Goal: Task Accomplishment & Management: Use online tool/utility

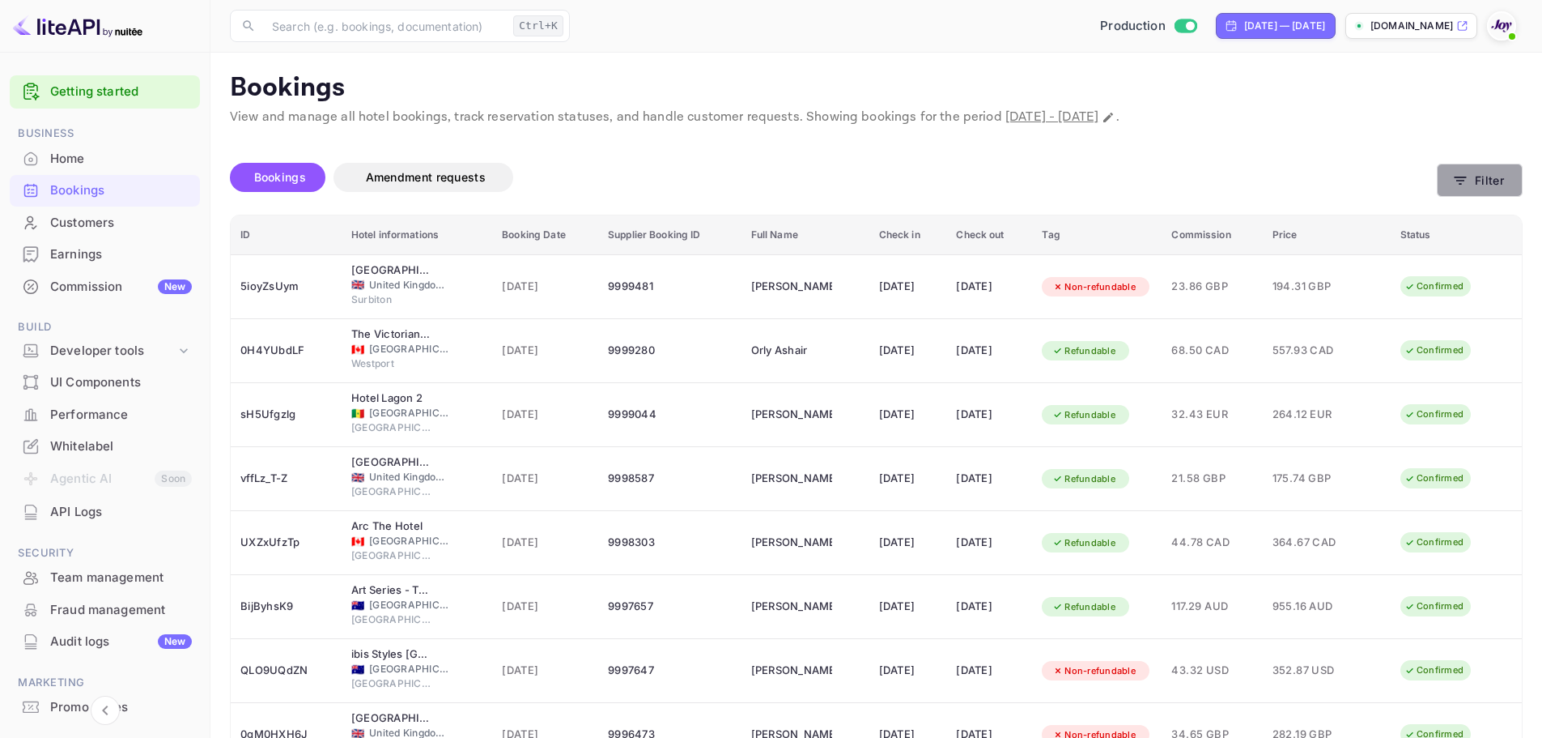
click at [1467, 176] on icon "button" at bounding box center [1460, 180] width 16 height 16
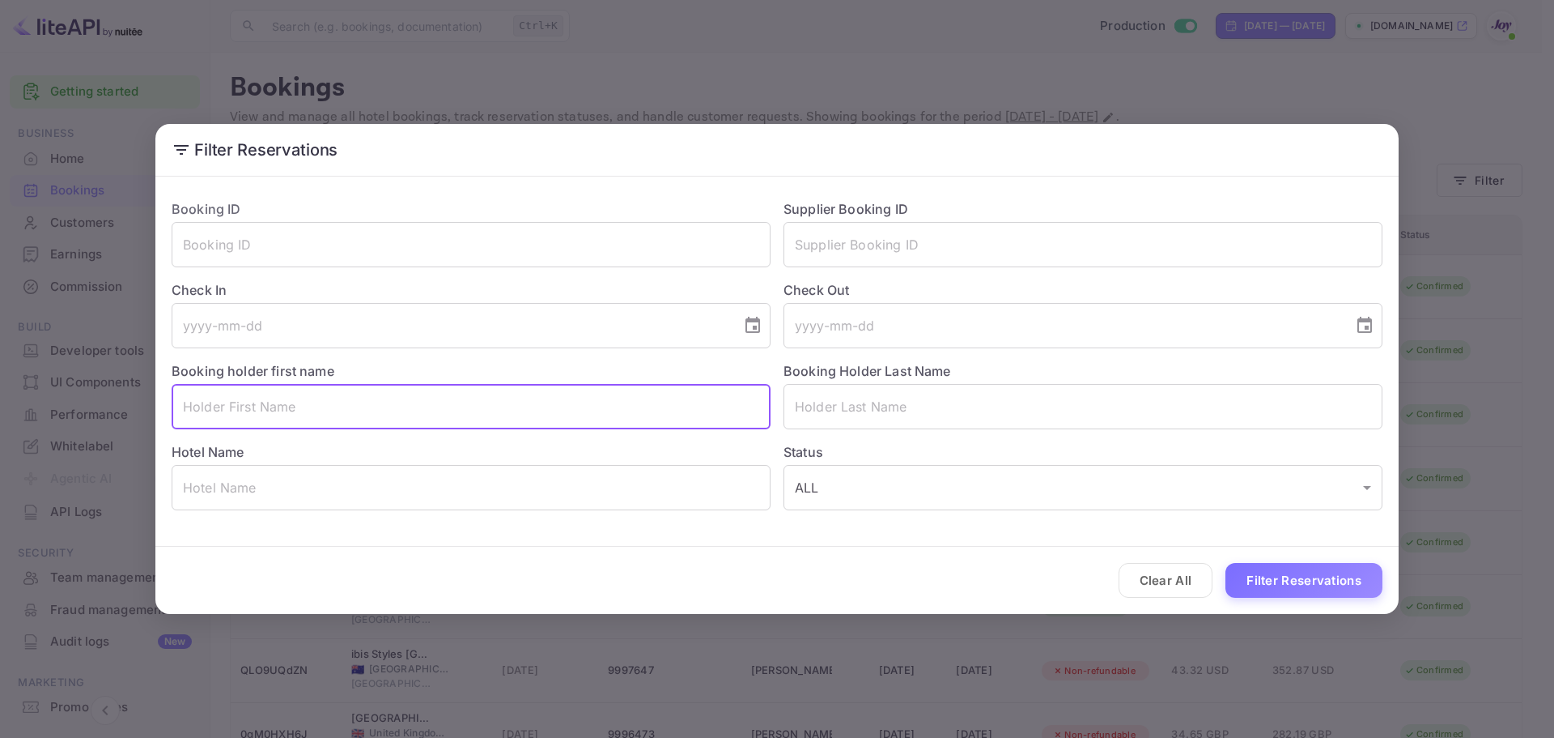
click at [341, 421] on input "text" at bounding box center [471, 406] width 599 height 45
paste input "[PERSON_NAME]"
click at [308, 407] on input "[PERSON_NAME]" at bounding box center [471, 406] width 599 height 45
type input "Nobheetha"
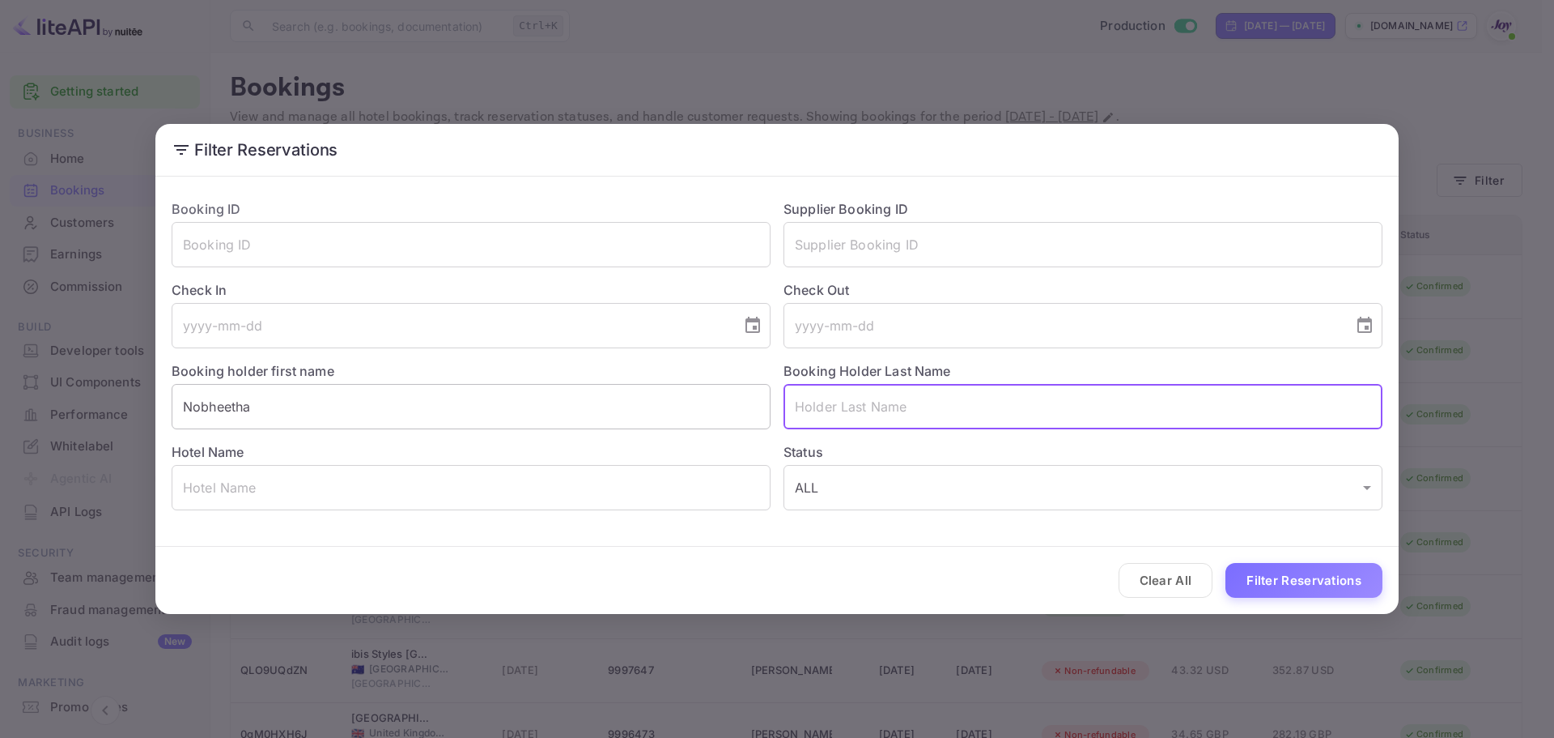
paste input "Jayasekara"
type input "Jayasekara"
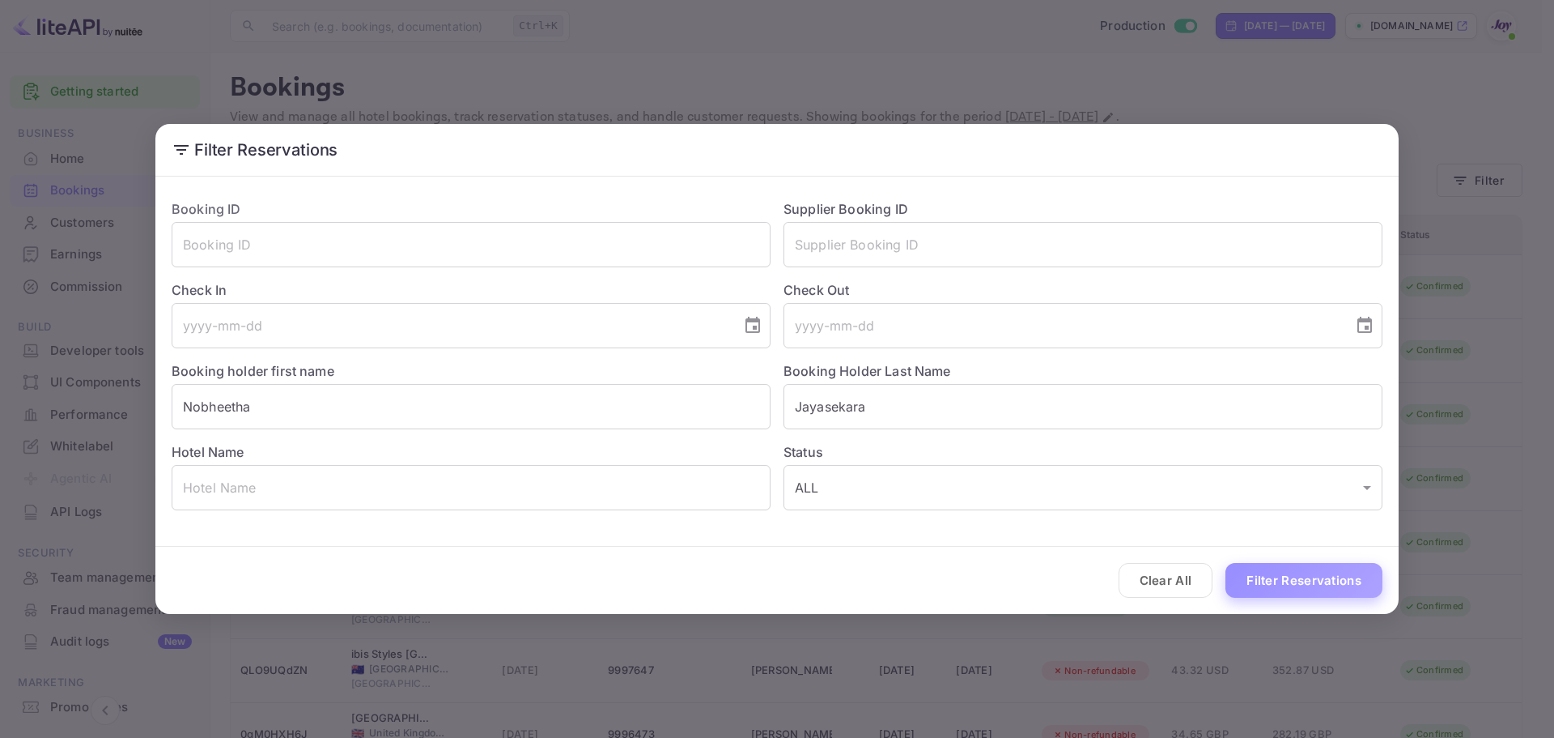
click at [1299, 582] on button "Filter Reservations" at bounding box center [1304, 580] width 157 height 35
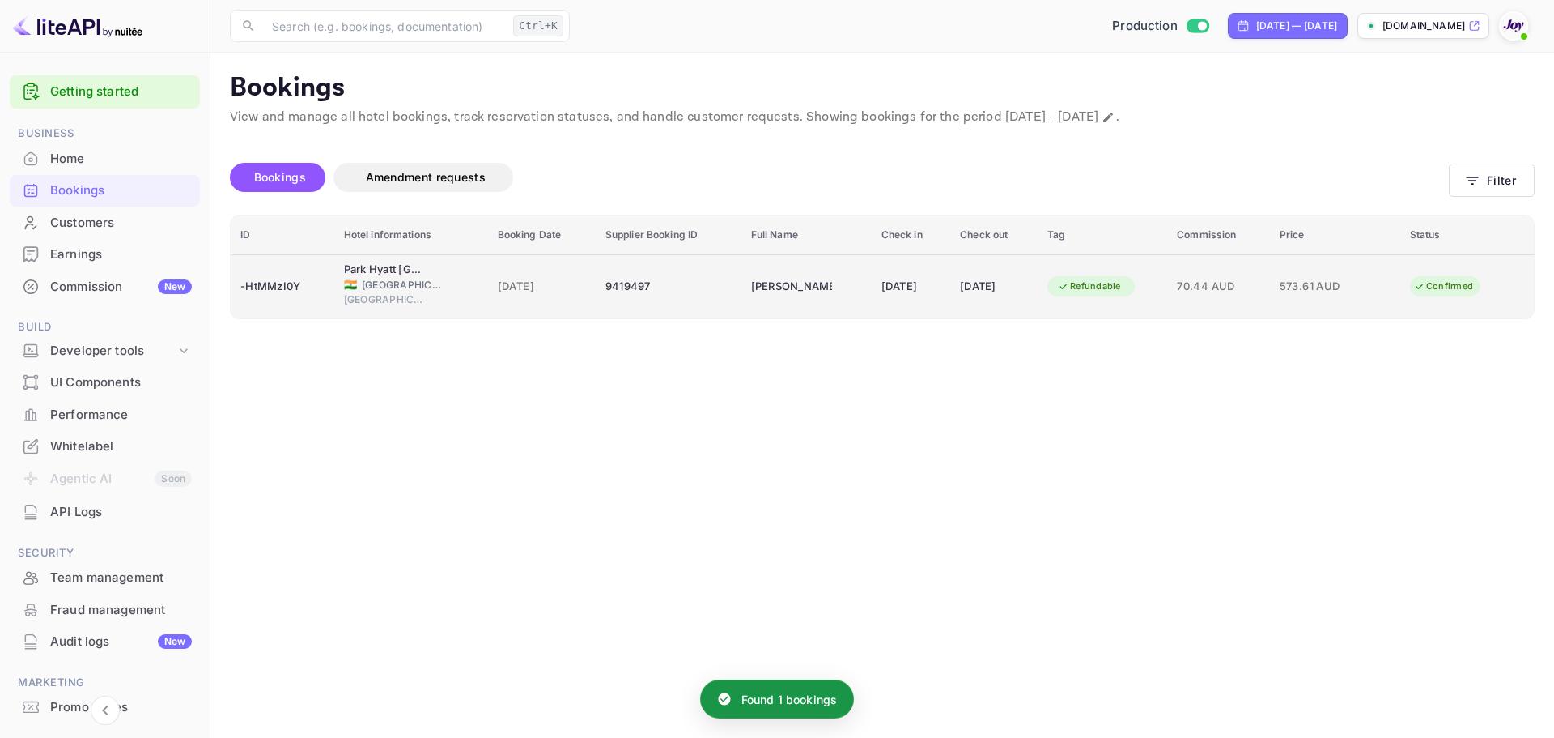
click at [785, 309] on td "[PERSON_NAME]" at bounding box center [807, 286] width 130 height 64
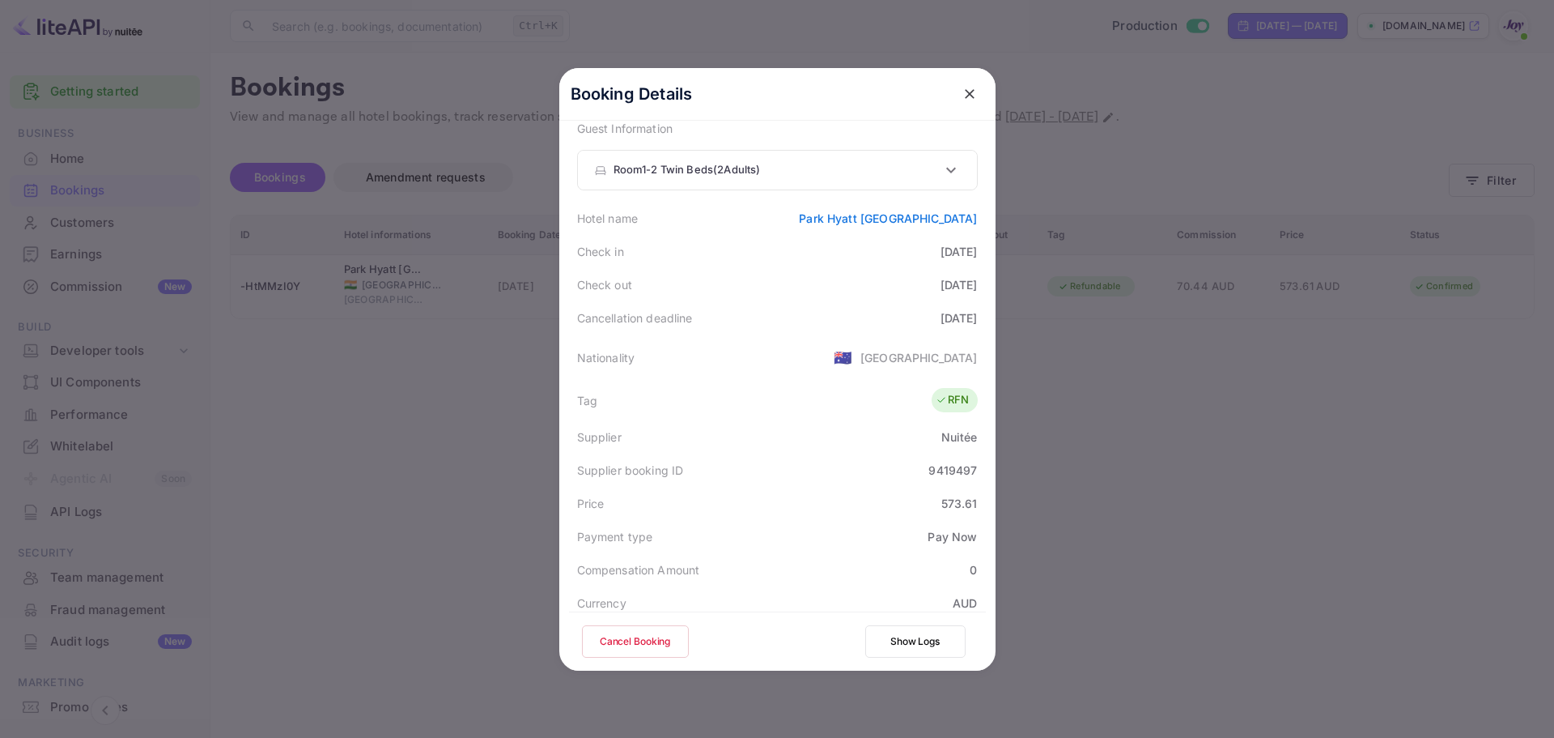
scroll to position [241, 0]
drag, startPoint x: 844, startPoint y: 215, endPoint x: 980, endPoint y: 218, distance: 135.2
click at [980, 218] on div "Booking Details Summary Timeline Message log Status CONFIRMED Booking ID -HtMMz…" at bounding box center [777, 128] width 436 height 602
copy link "Park Hyatt [GEOGRAPHIC_DATA]"
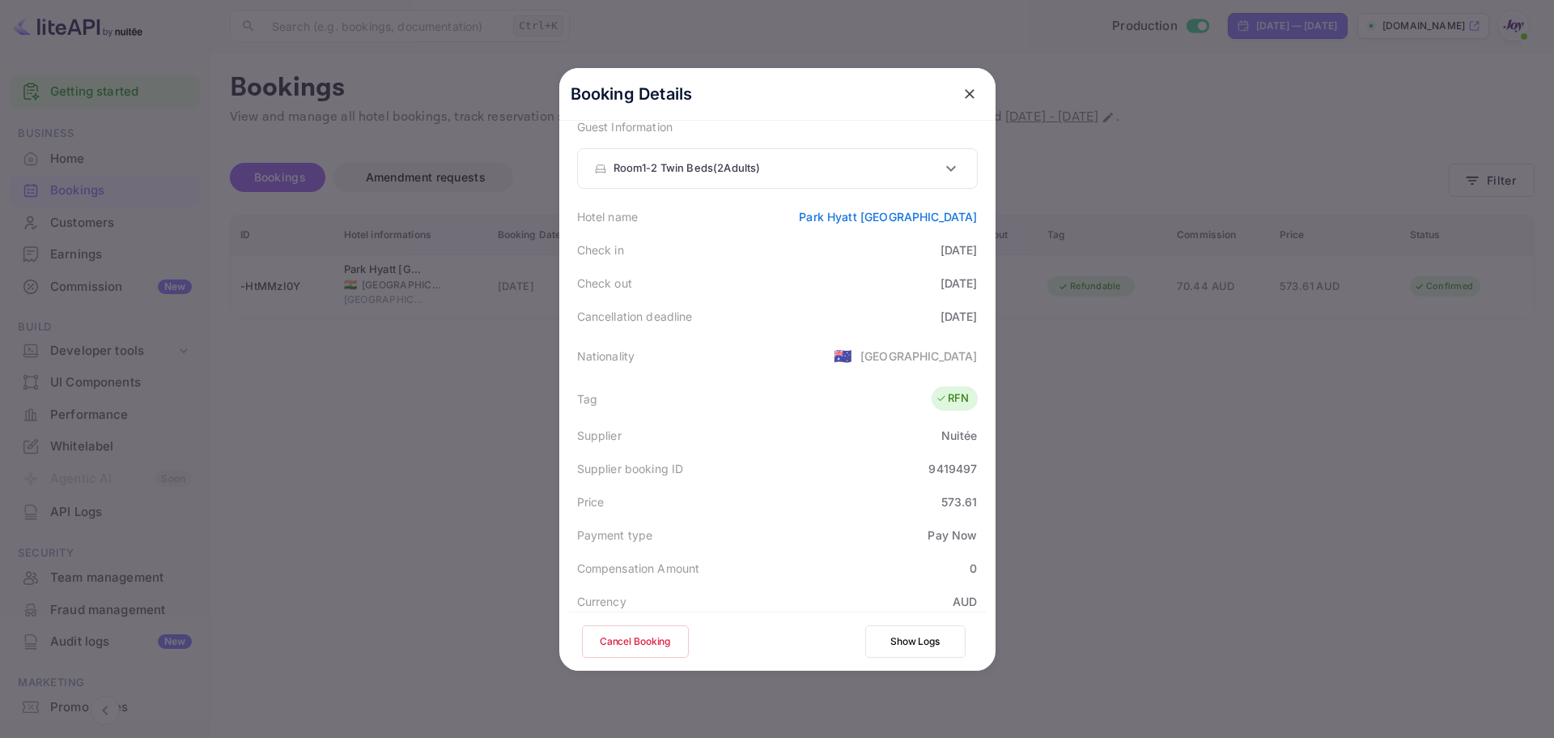
click at [367, 158] on div at bounding box center [777, 369] width 1554 height 738
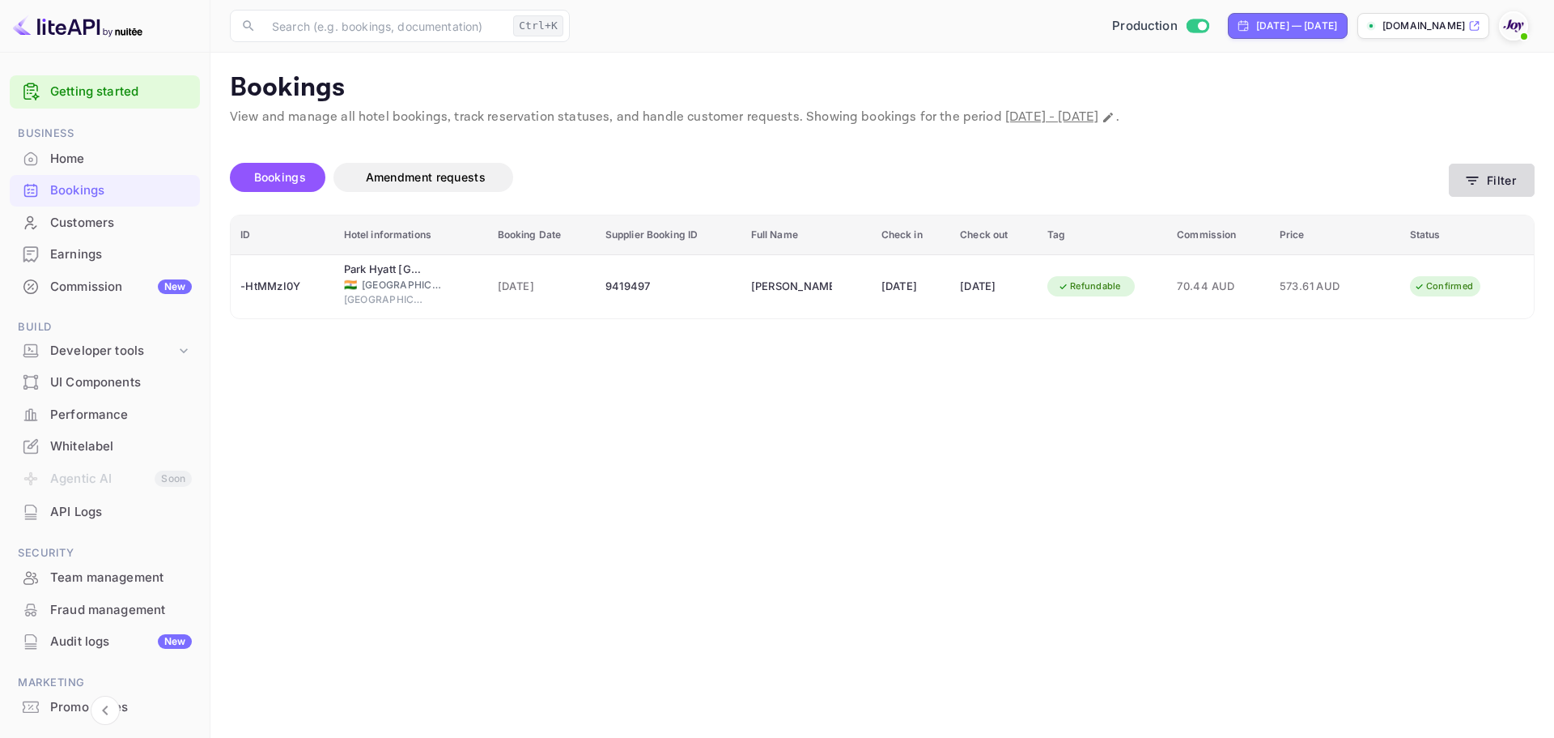
click at [1470, 193] on button "Filter" at bounding box center [1492, 180] width 86 height 33
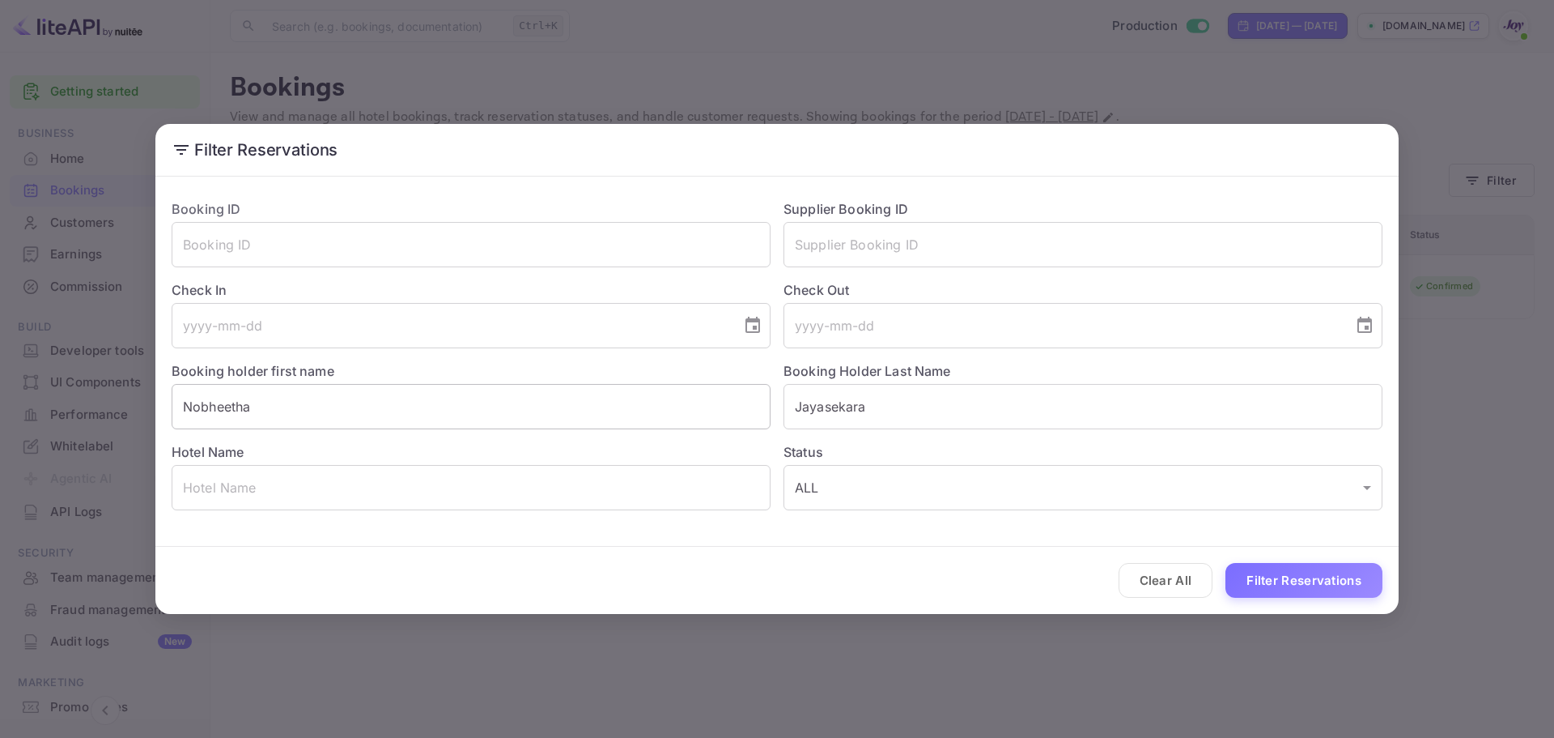
click at [467, 409] on input "Nobheetha" at bounding box center [471, 406] width 599 height 45
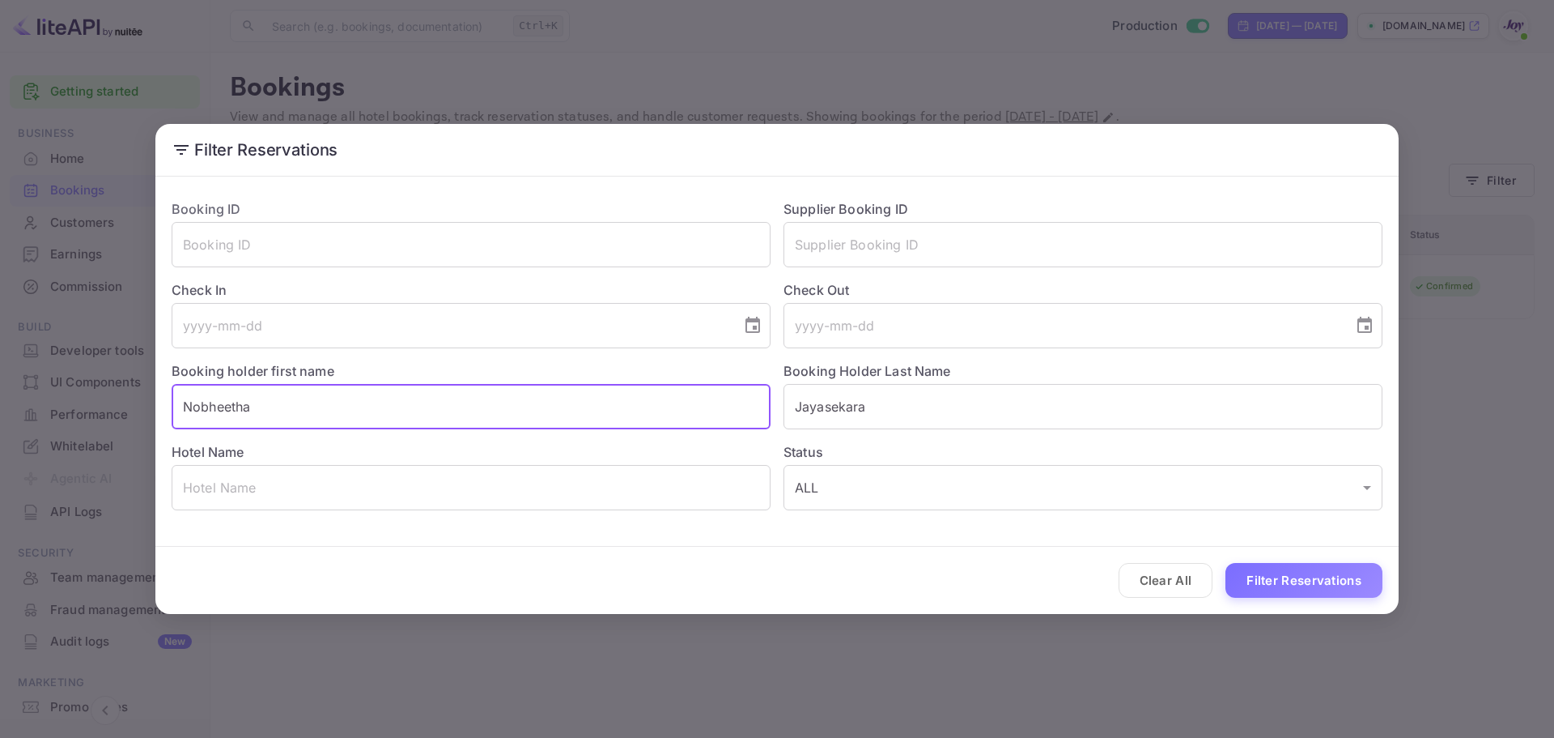
click at [467, 409] on input "Nobheetha" at bounding box center [471, 406] width 599 height 45
paste input "[PERSON_NAME]"
click at [249, 406] on input "[PERSON_NAME]" at bounding box center [471, 406] width 599 height 45
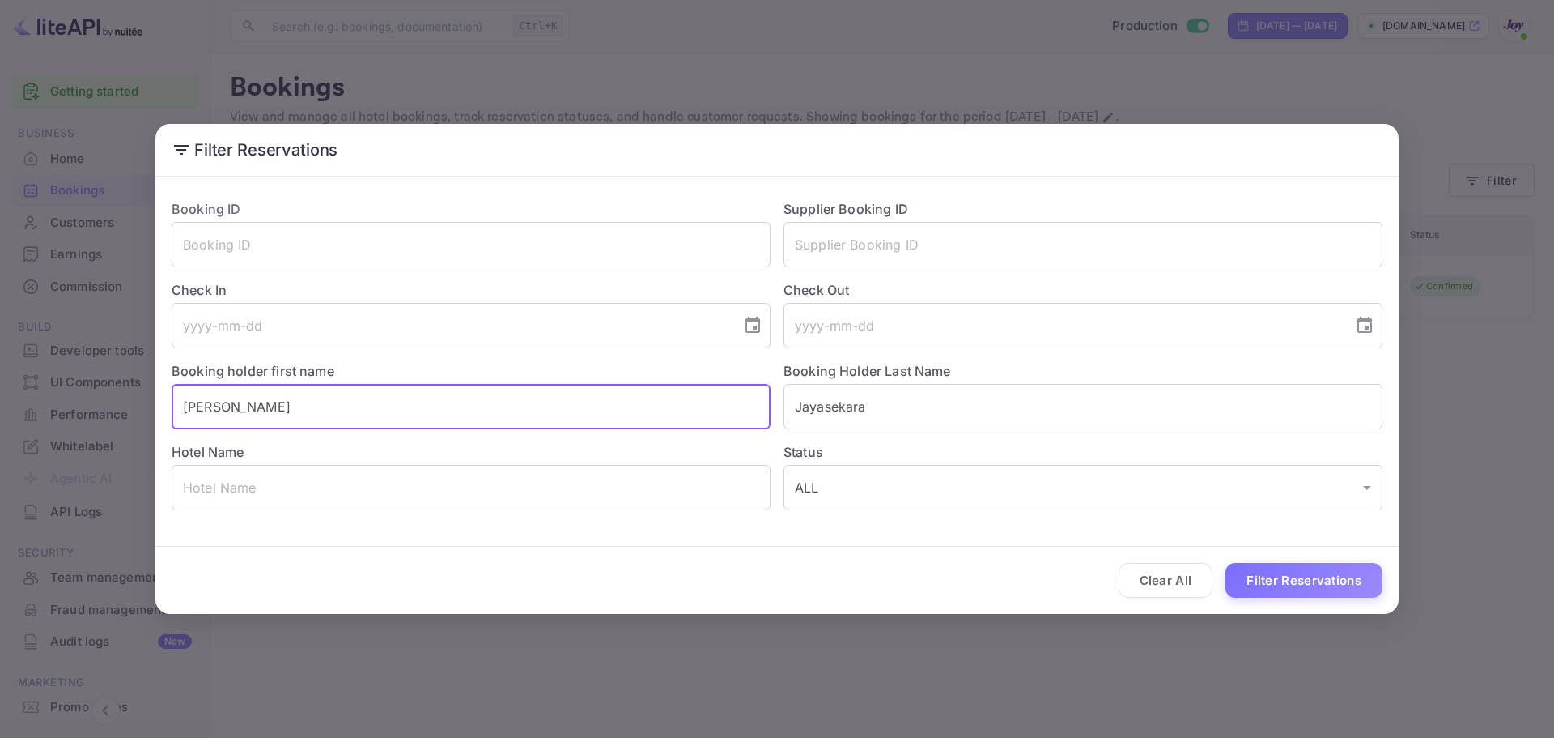
type input "[PERSON_NAME]"
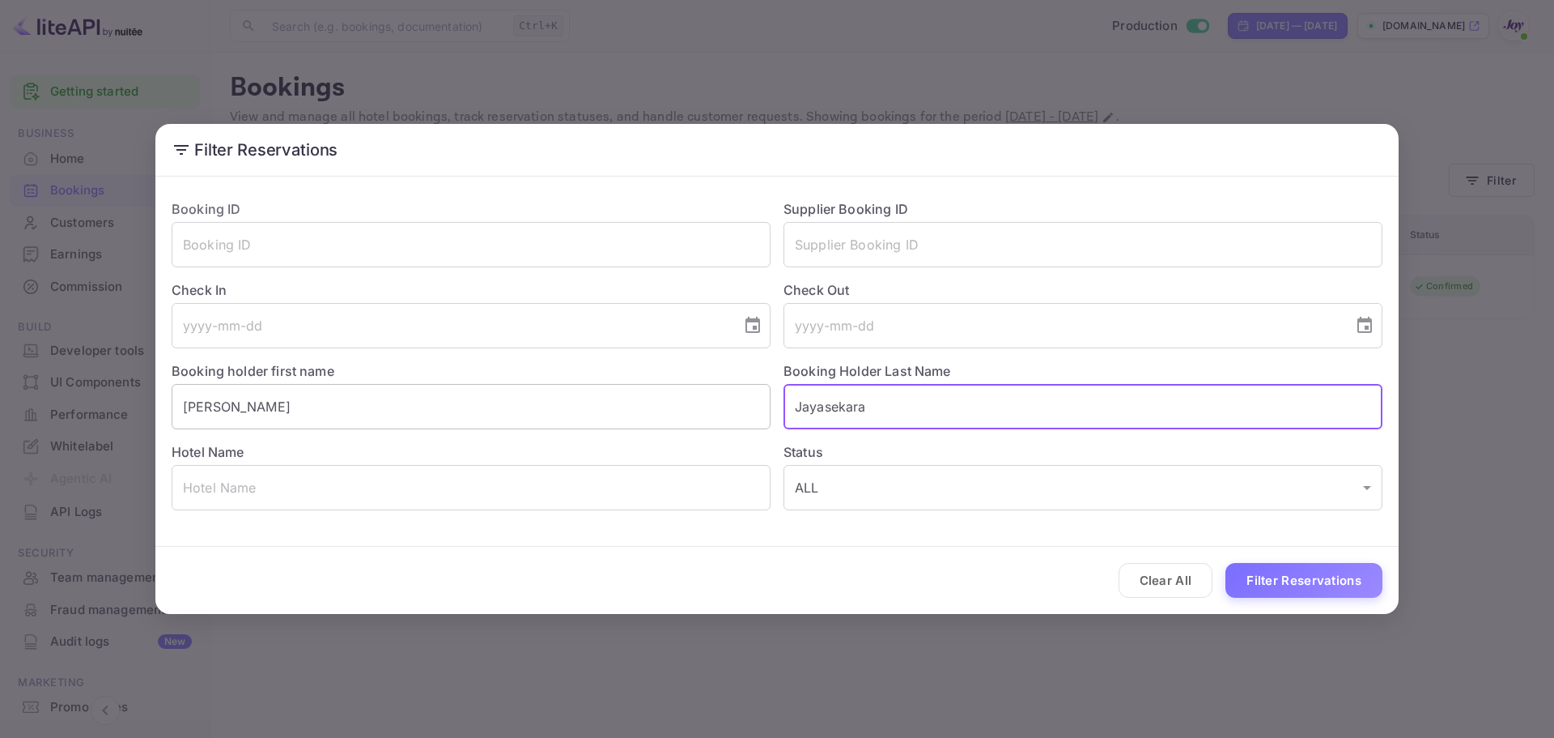
paste input "Best"
type input "Best"
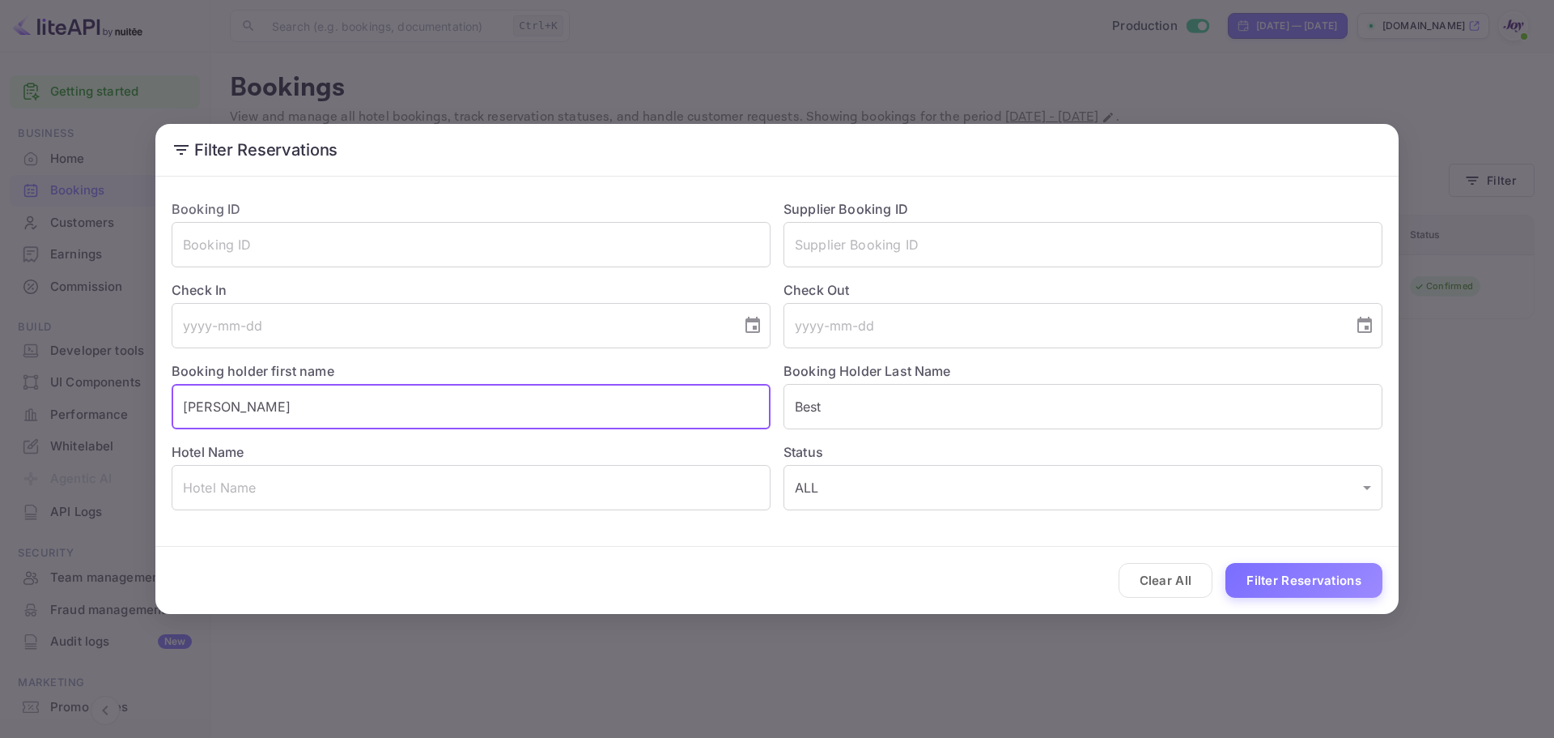
click at [256, 410] on input "[PERSON_NAME]" at bounding box center [471, 406] width 599 height 45
type input "[PERSON_NAME]"
click at [1226, 563] on button "Filter Reservations" at bounding box center [1304, 580] width 157 height 35
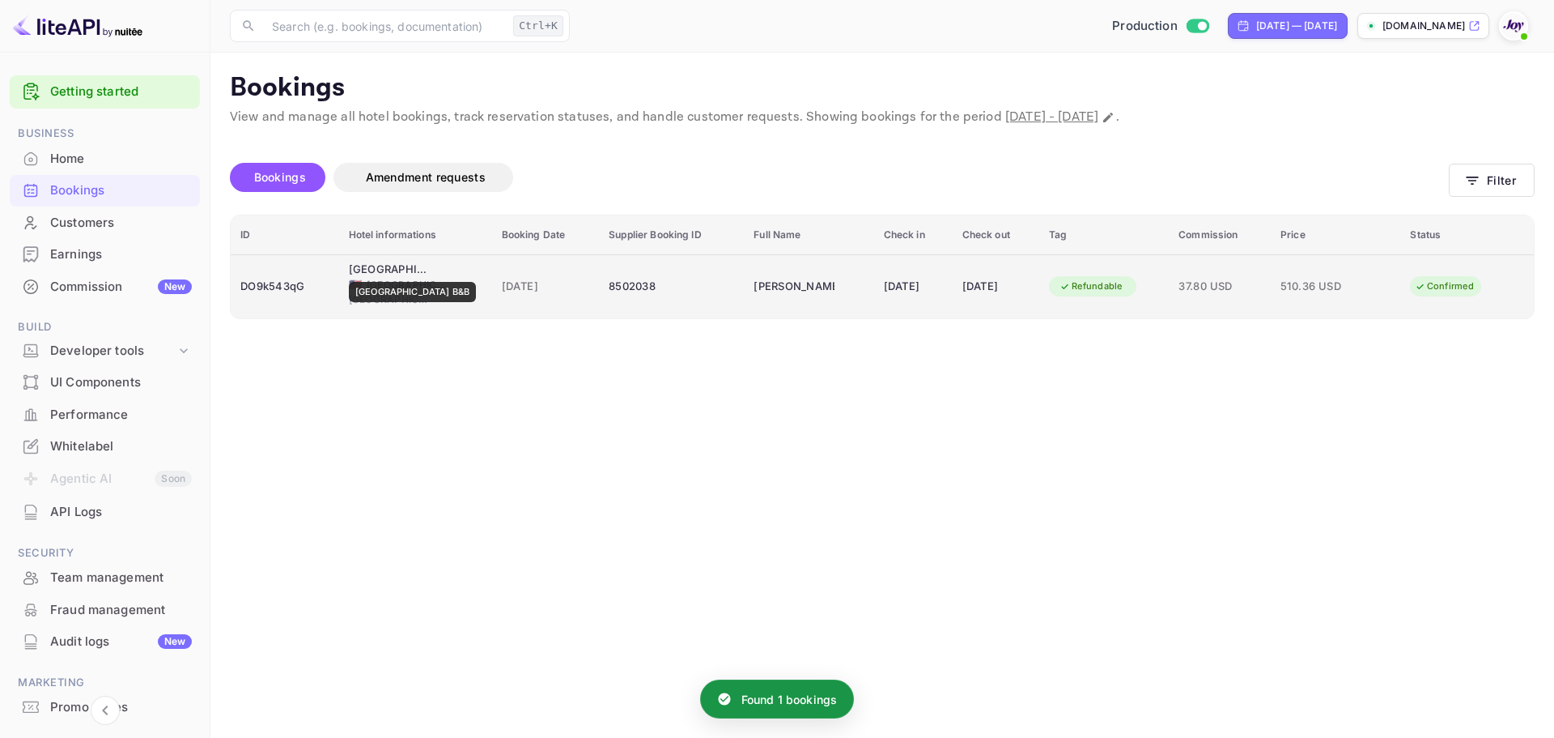
click at [517, 274] on div "[DATE]" at bounding box center [546, 287] width 88 height 26
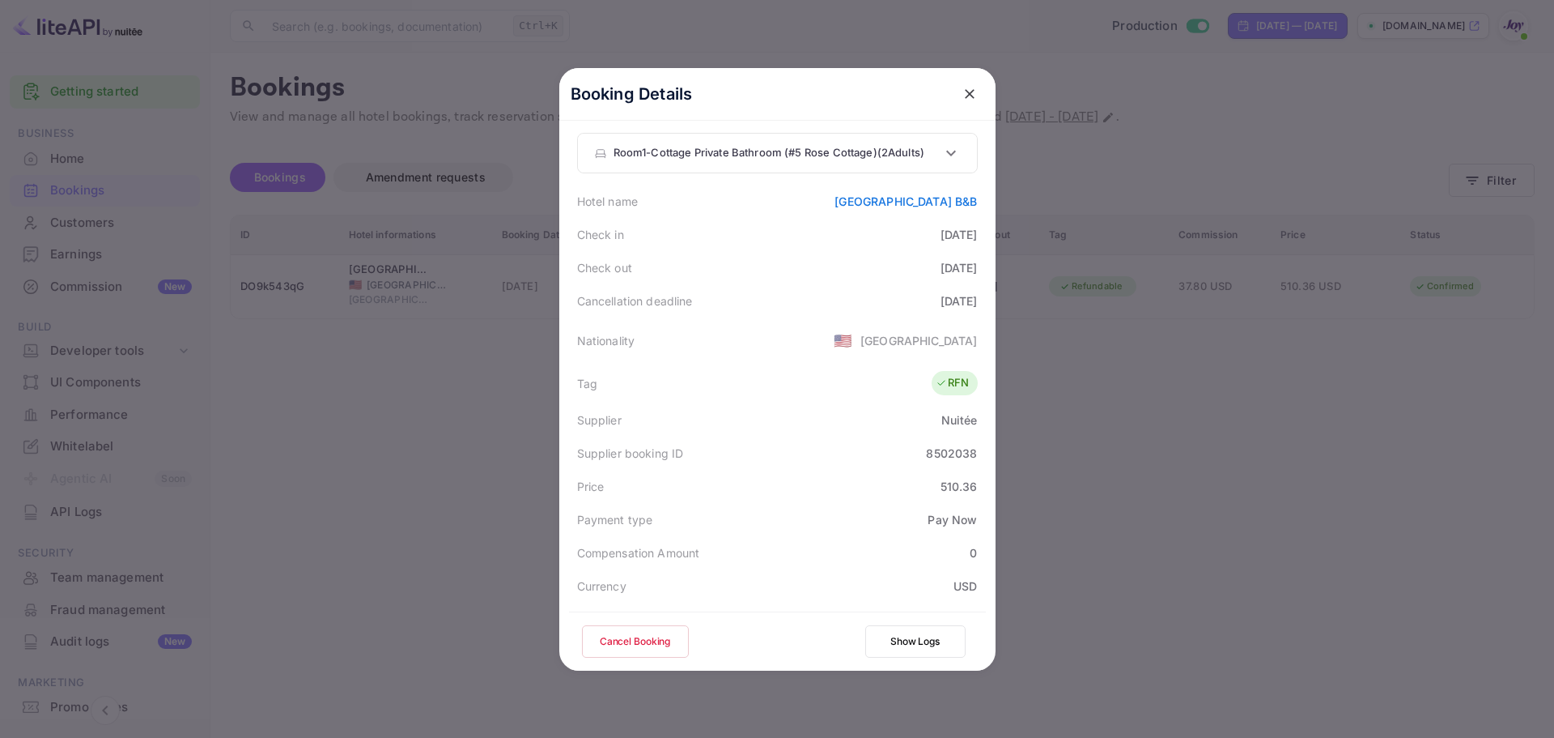
scroll to position [0, 0]
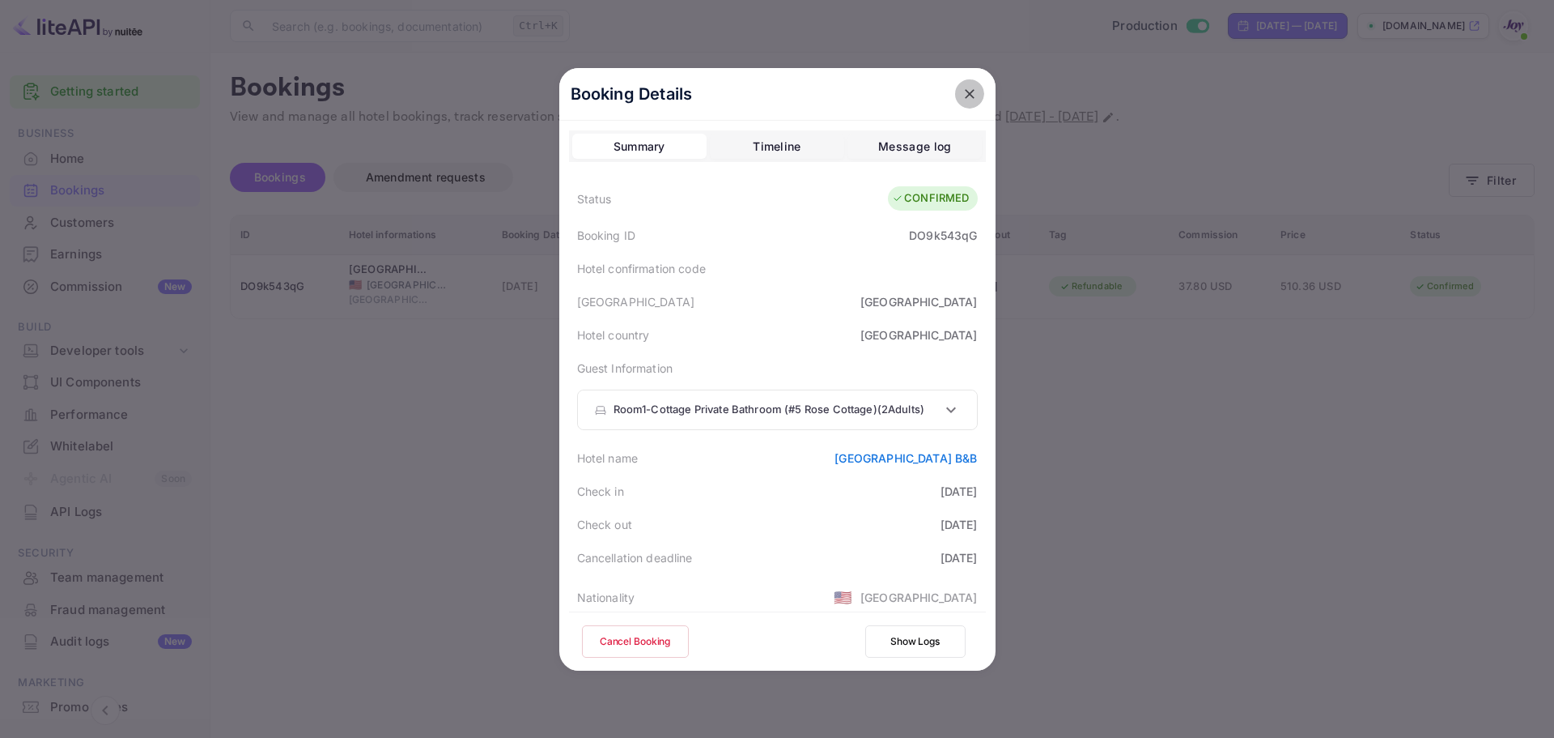
click at [955, 101] on button "close" at bounding box center [969, 93] width 29 height 29
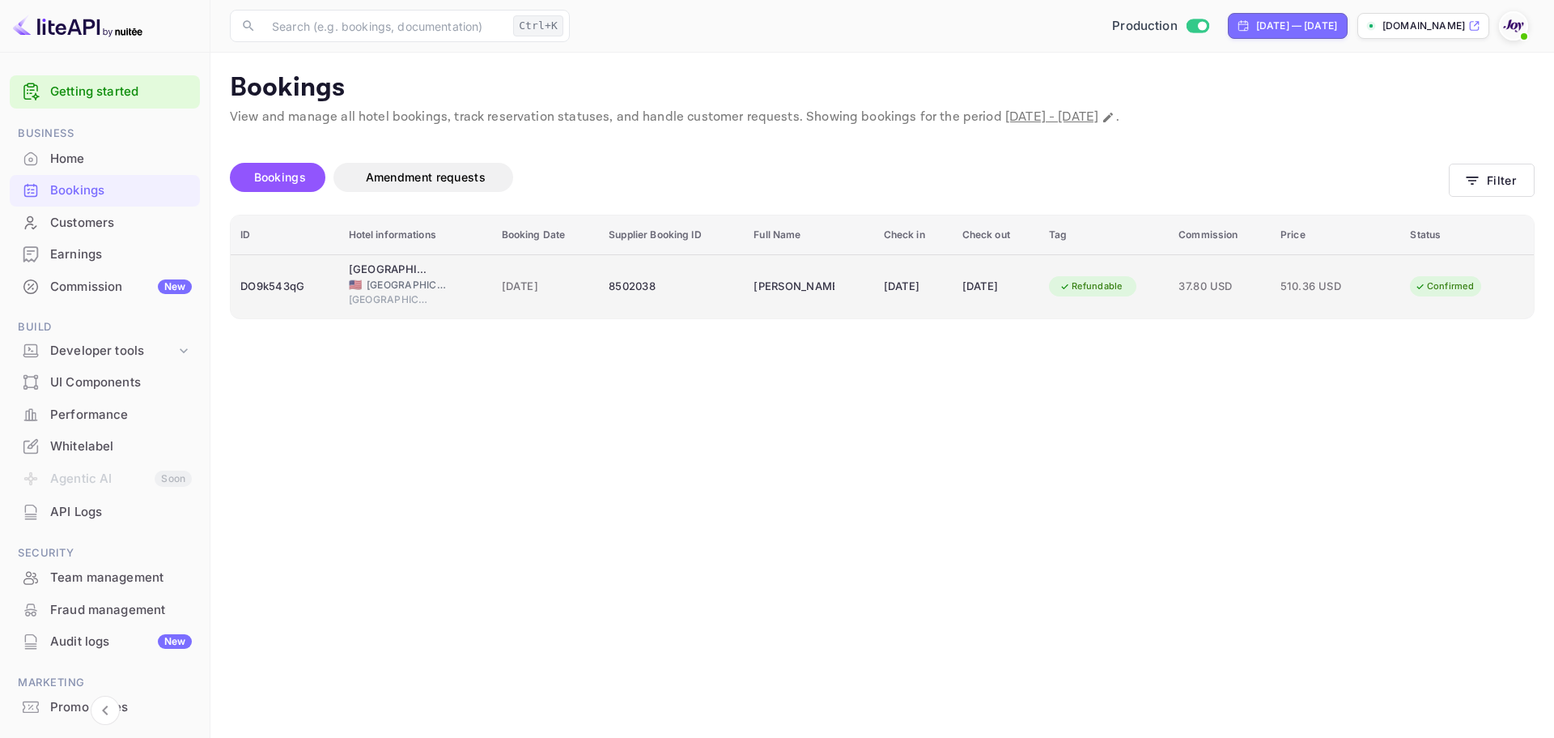
click at [610, 283] on div "8502038" at bounding box center [671, 287] width 125 height 26
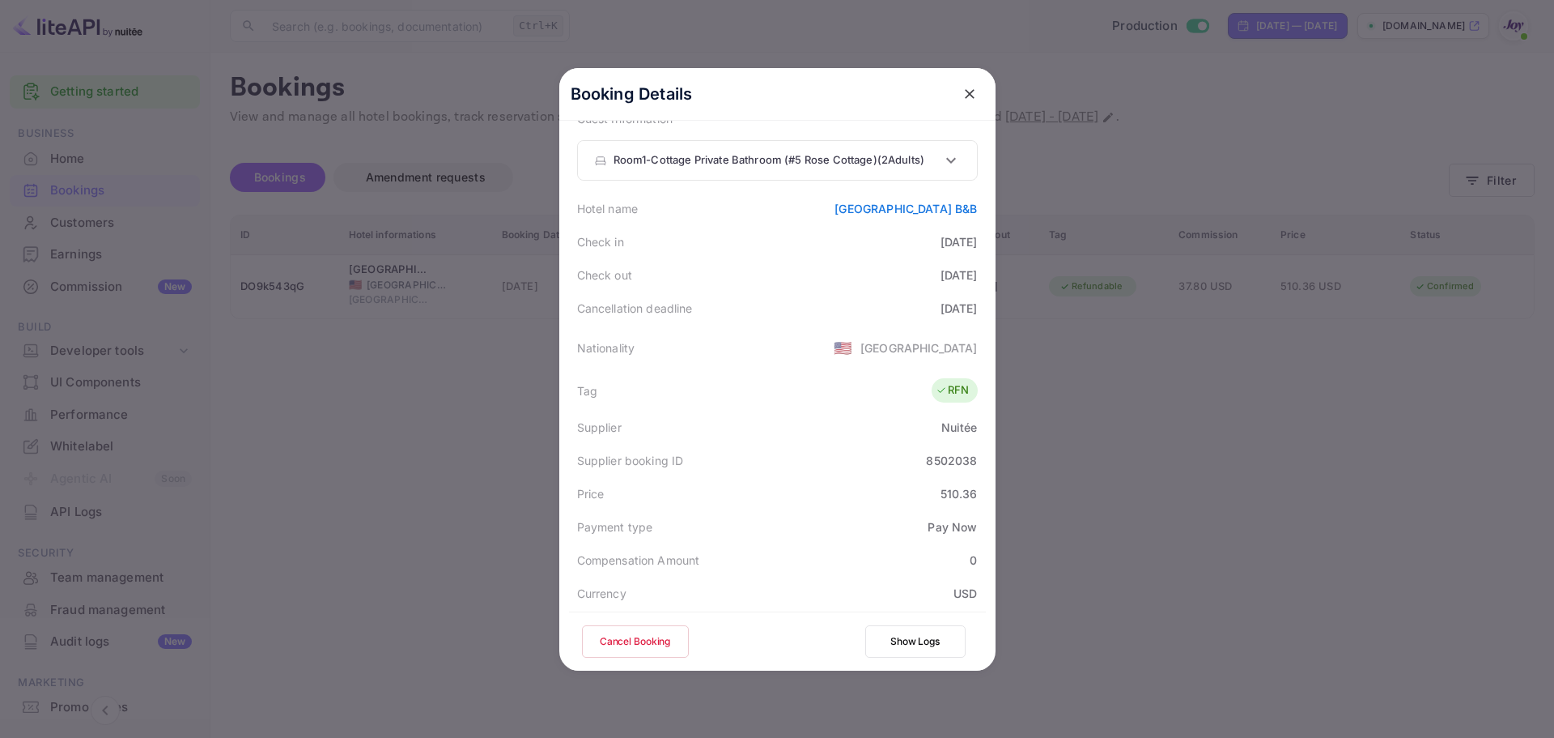
scroll to position [249, 0]
click at [954, 467] on div "8502038" at bounding box center [951, 461] width 51 height 17
copy div "8502038"
click at [281, 397] on div at bounding box center [777, 369] width 1554 height 738
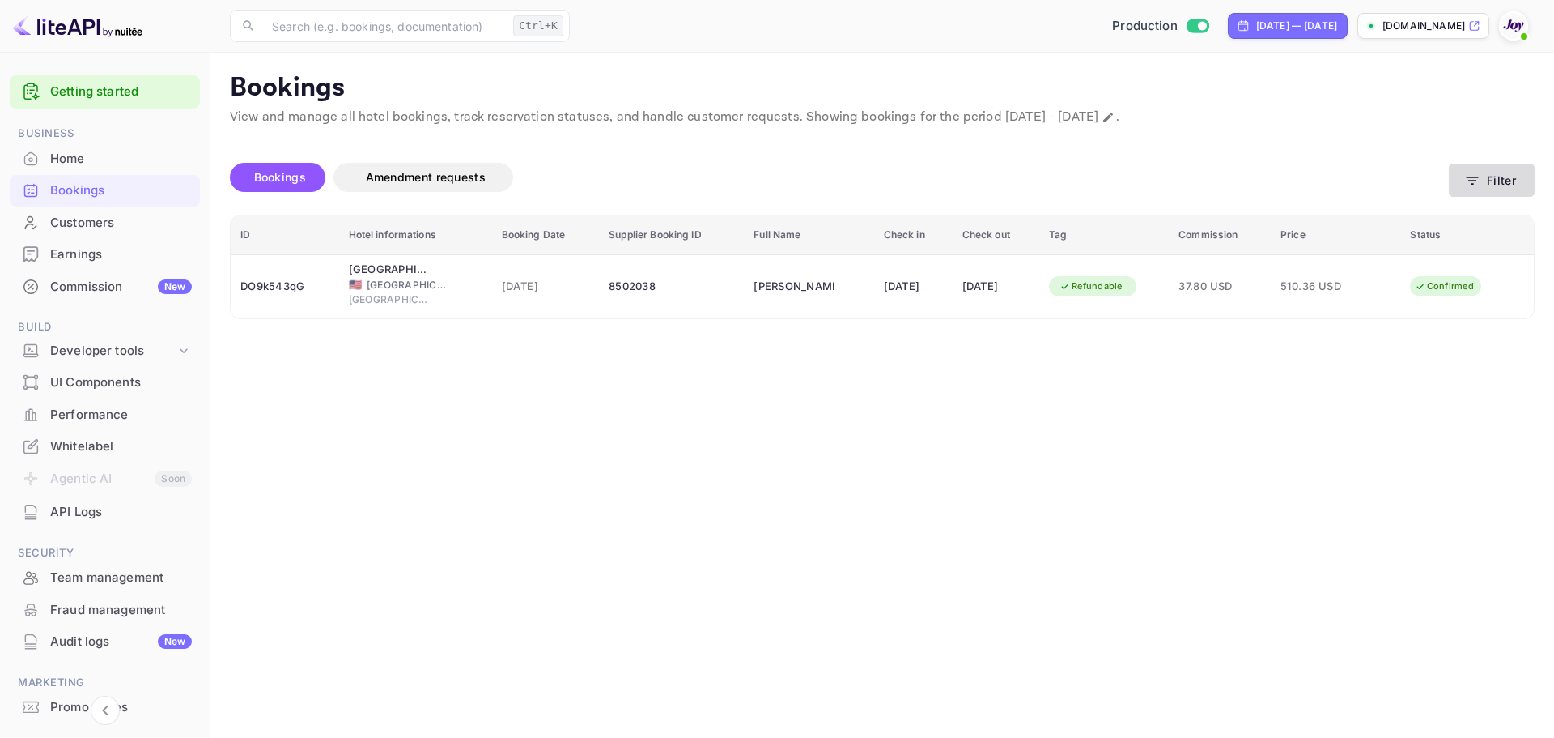
click at [1473, 176] on icon "button" at bounding box center [1473, 180] width 12 height 8
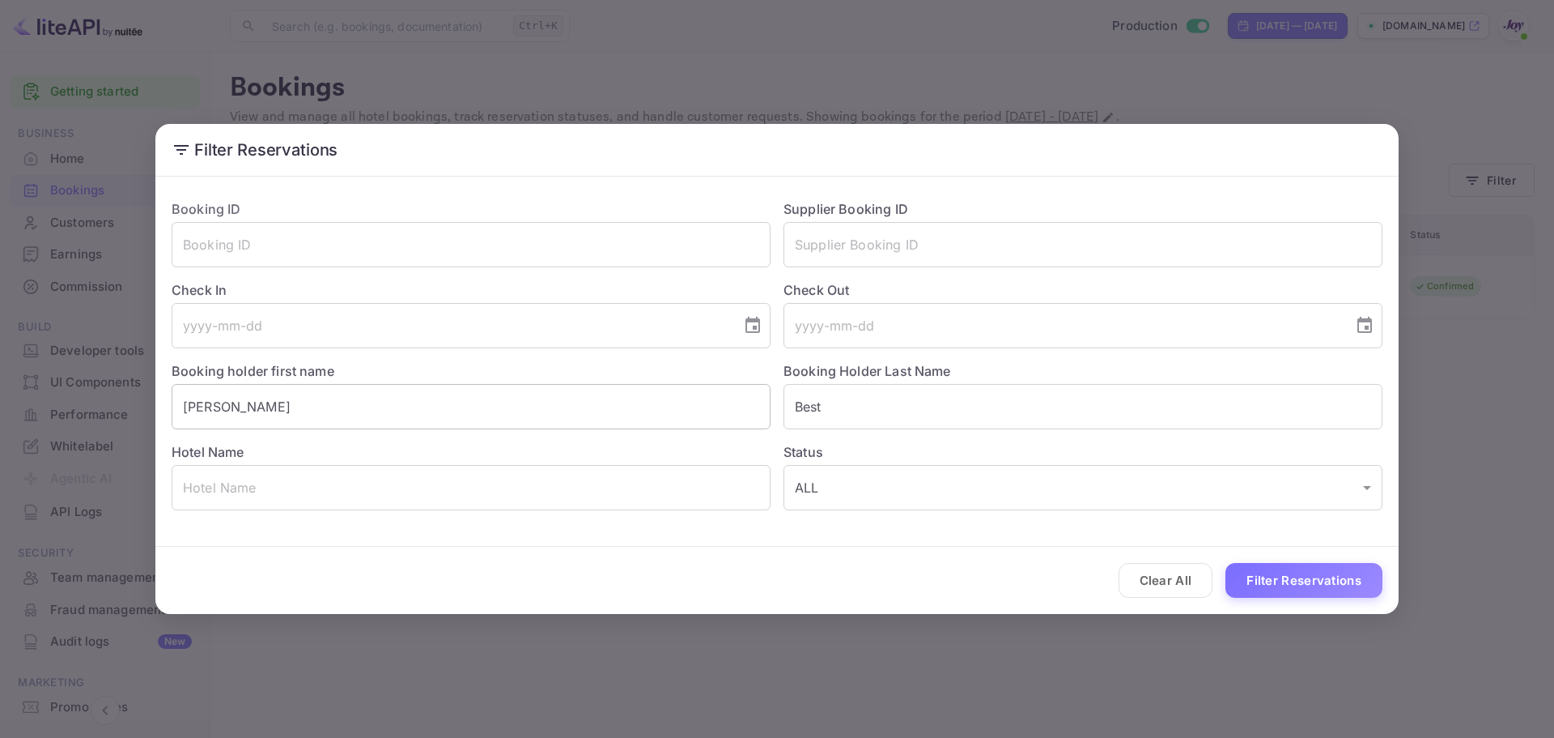
click at [286, 415] on input "[PERSON_NAME]" at bounding box center [471, 406] width 599 height 45
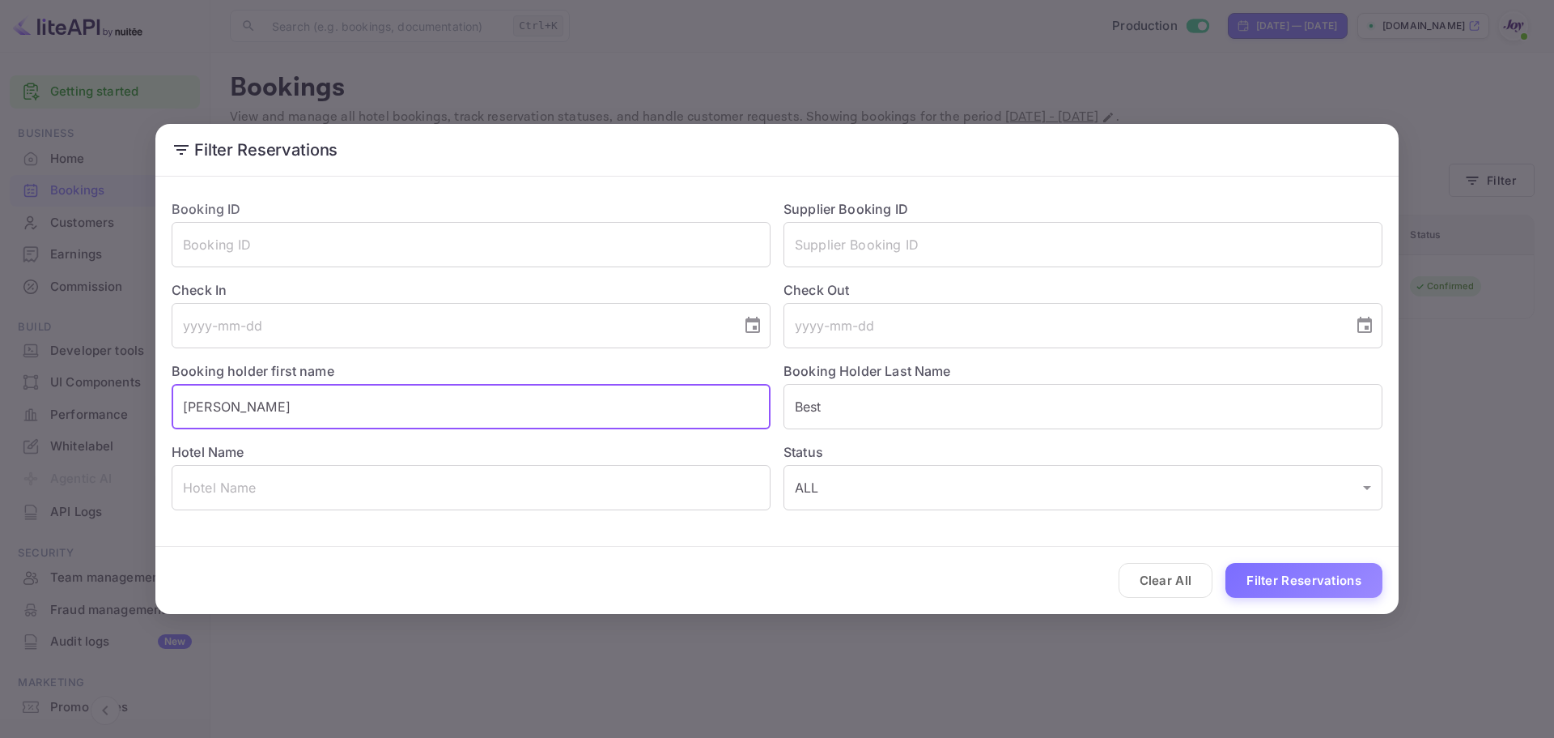
click at [286, 415] on input "[PERSON_NAME]" at bounding box center [471, 406] width 599 height 45
paste input "[PERSON_NAME]"
click at [246, 410] on input "[PERSON_NAME]" at bounding box center [471, 406] width 599 height 45
type input "[PERSON_NAME]"
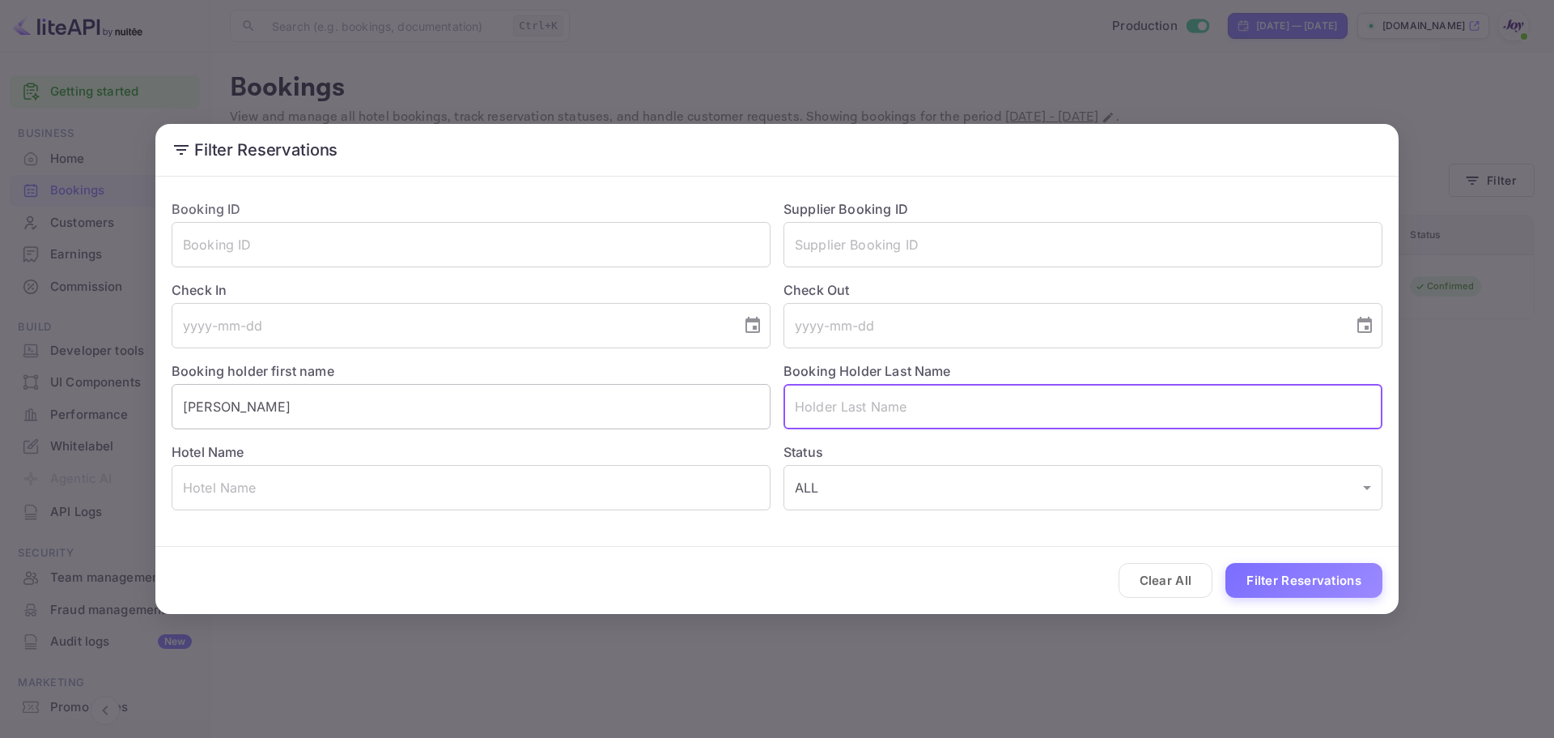
paste input "Lim"
type input "Lim"
click at [342, 405] on input "[PERSON_NAME]" at bounding box center [471, 406] width 599 height 45
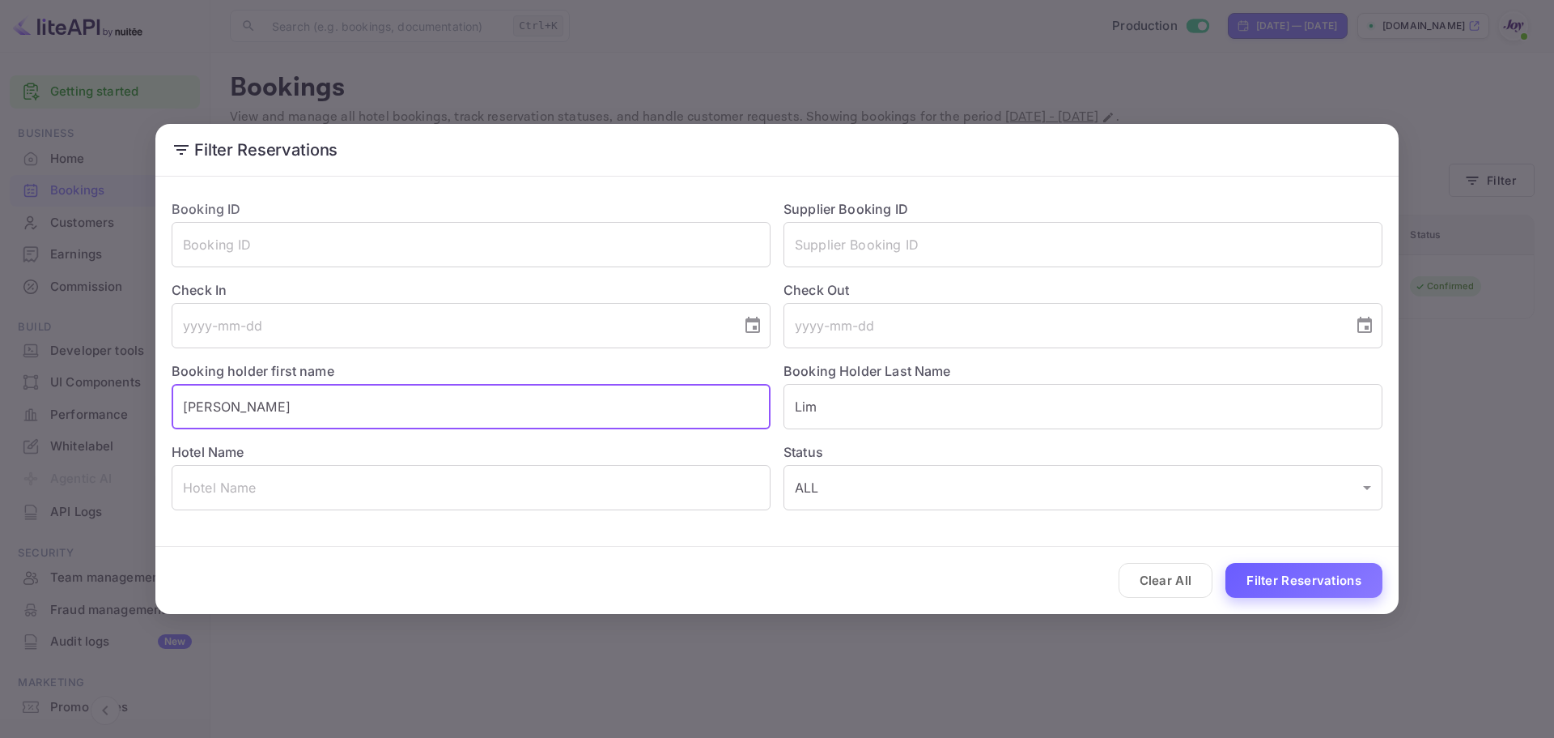
click at [1313, 582] on button "Filter Reservations" at bounding box center [1304, 580] width 157 height 35
click at [630, 415] on input "[PERSON_NAME]" at bounding box center [471, 406] width 599 height 45
paste input "[PERSON_NAME]"
click at [257, 407] on input "[PERSON_NAME]" at bounding box center [471, 406] width 599 height 45
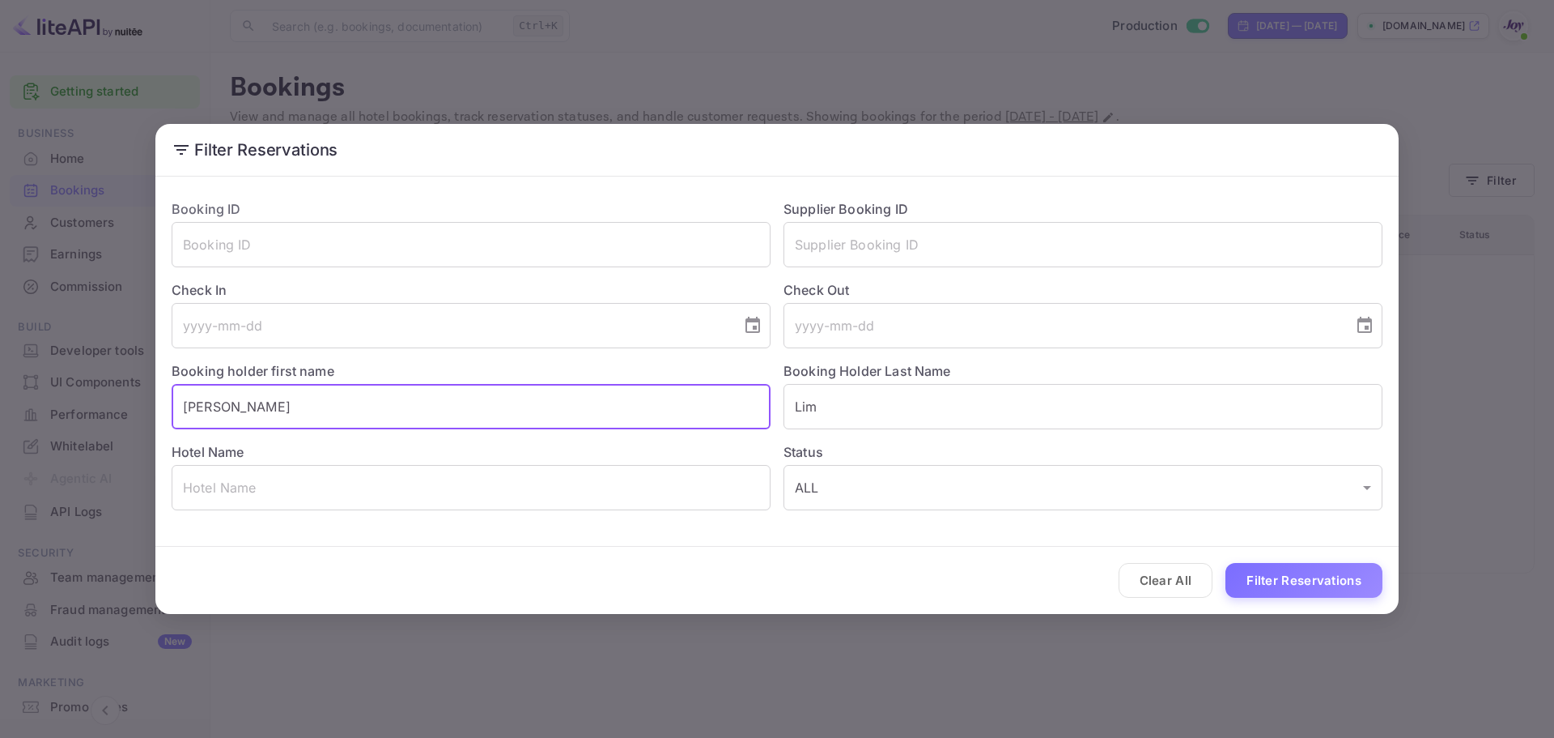
click at [257, 407] on input "[PERSON_NAME]" at bounding box center [471, 406] width 599 height 45
type input "[PERSON_NAME]"
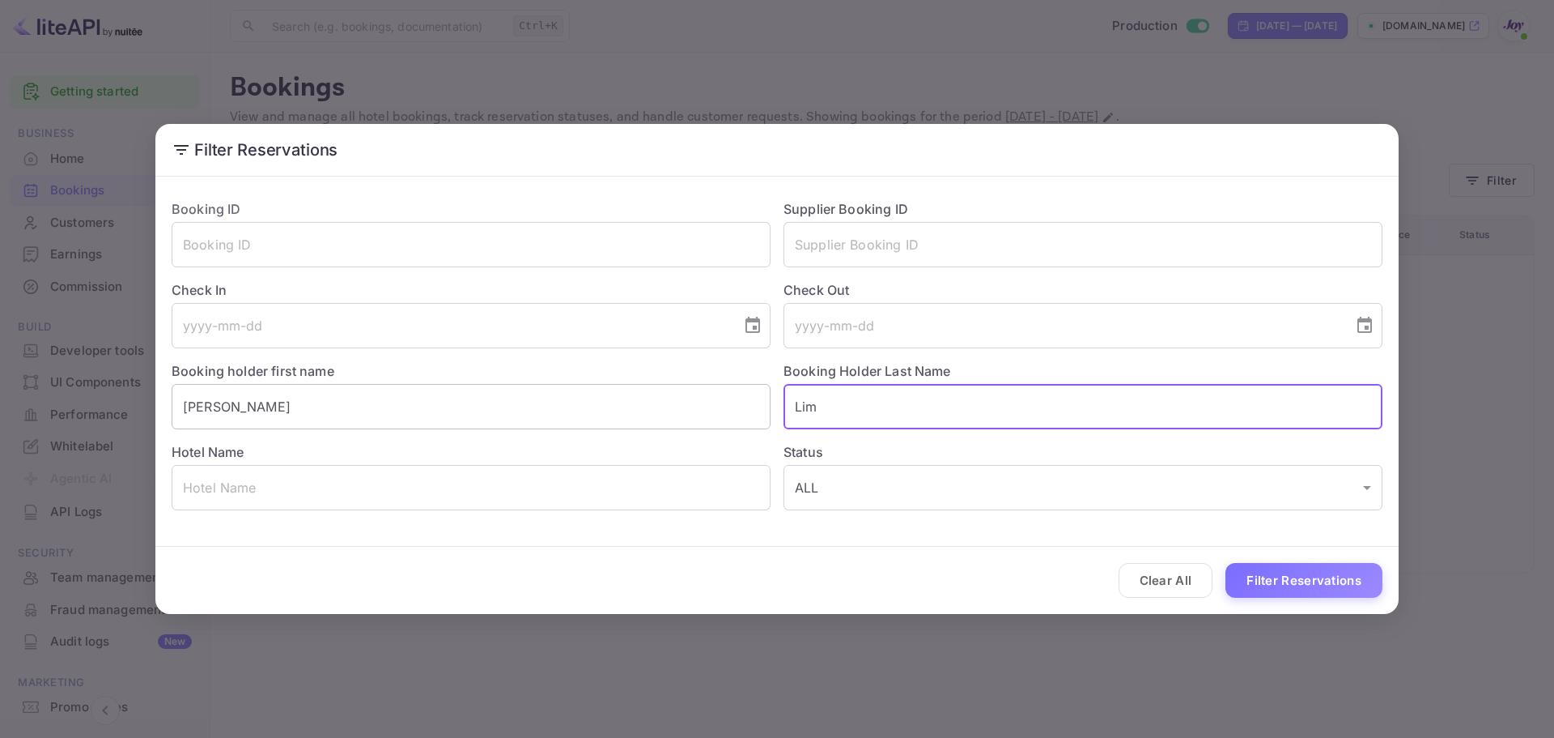
paste input "[PERSON_NAME]"
type input "[PERSON_NAME]"
click at [260, 407] on input "[PERSON_NAME]" at bounding box center [471, 406] width 599 height 45
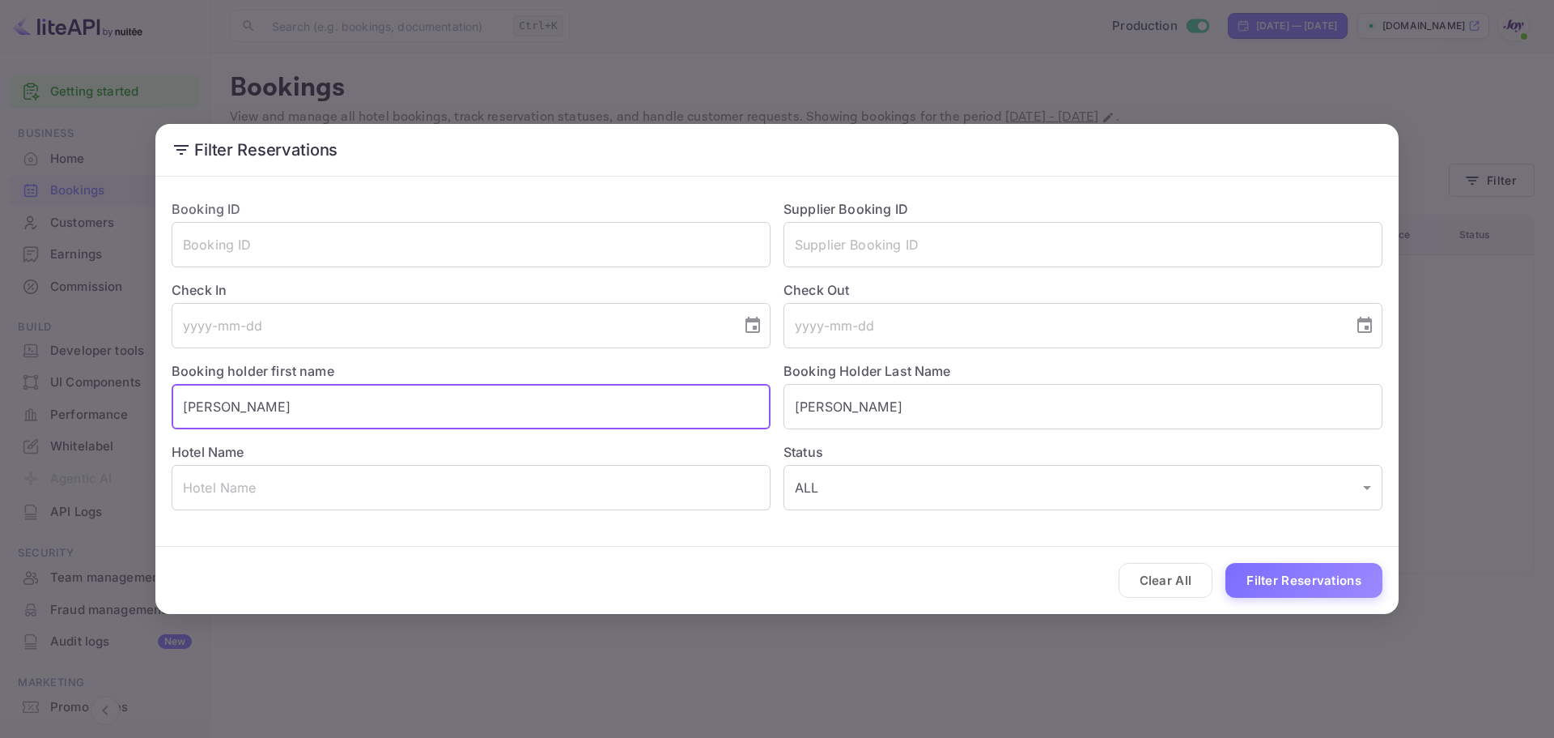
click at [260, 407] on input "[PERSON_NAME]" at bounding box center [471, 406] width 599 height 45
type input "[PERSON_NAME]"
click at [1226, 563] on button "Filter Reservations" at bounding box center [1304, 580] width 157 height 35
